Goal: Transaction & Acquisition: Purchase product/service

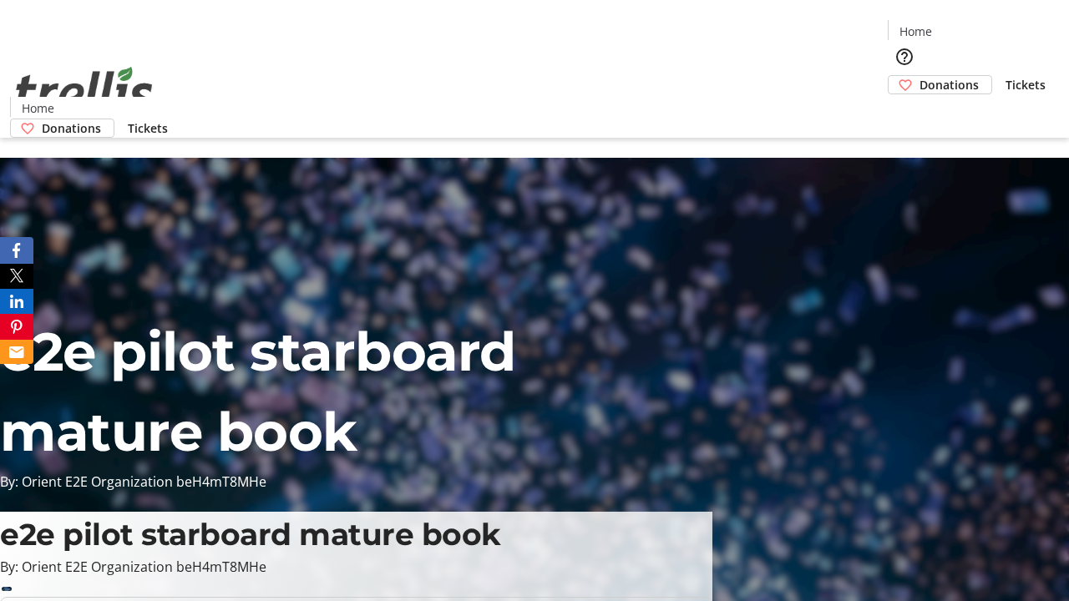
click at [1005, 76] on span "Tickets" at bounding box center [1025, 85] width 40 height 18
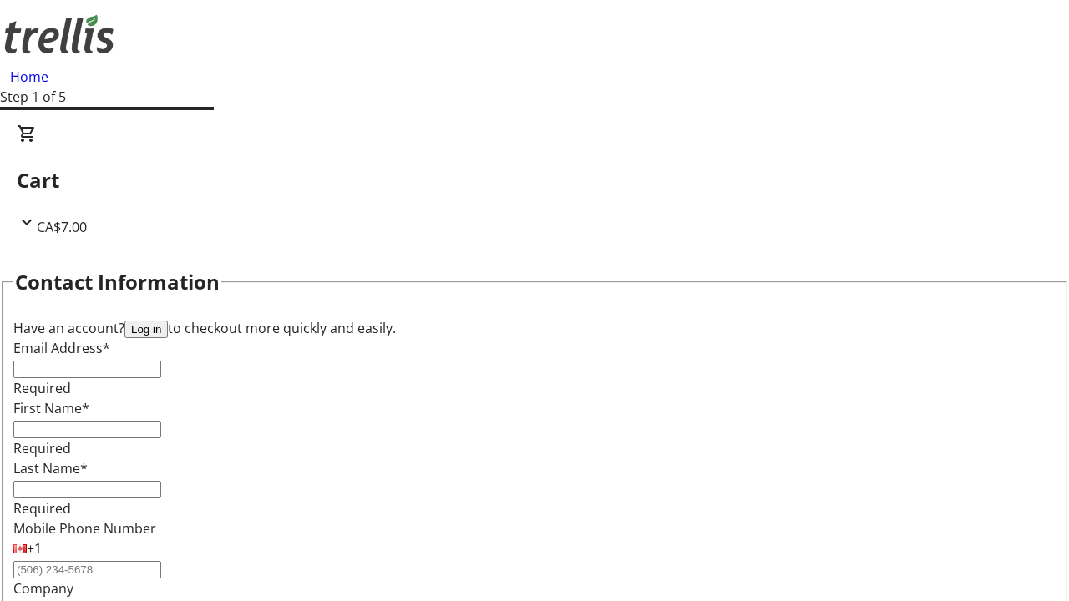
click at [168, 321] on button "Log in" at bounding box center [145, 330] width 43 height 18
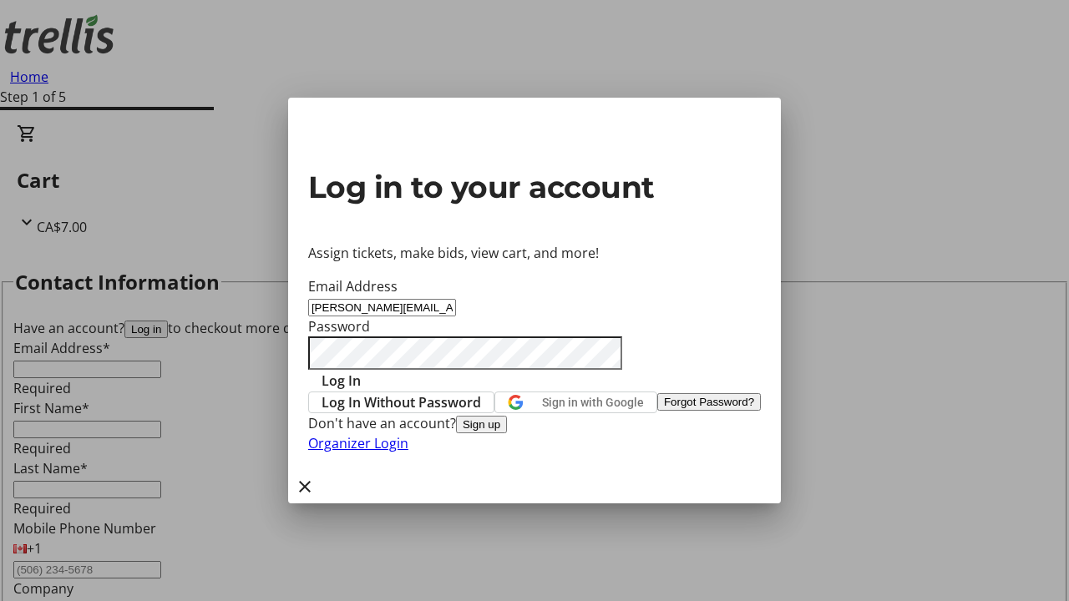
type input "[PERSON_NAME][EMAIL_ADDRESS][DOMAIN_NAME]"
click at [361, 371] on span "Log In" at bounding box center [340, 381] width 39 height 20
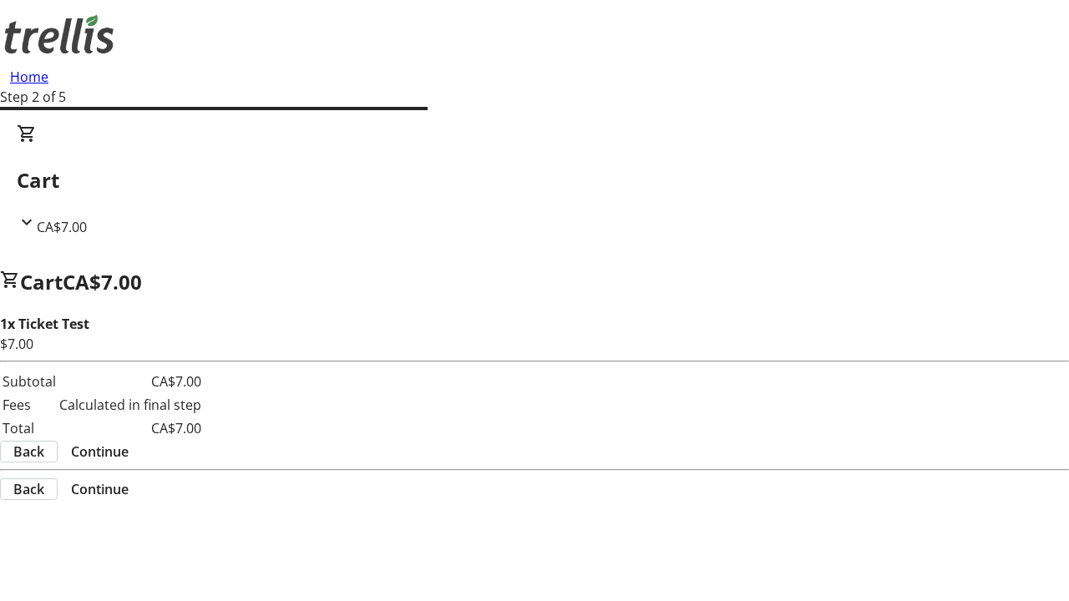
click at [129, 442] on span "Continue" at bounding box center [100, 452] width 58 height 20
